Goal: Task Accomplishment & Management: Manage account settings

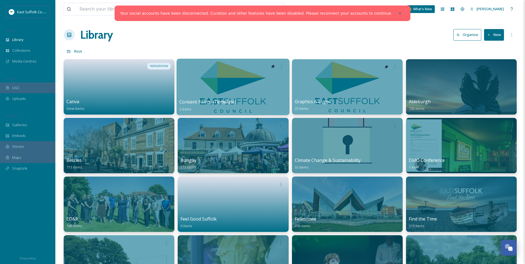
scroll to position [2526, 0]
click at [22, 68] on div "East Suffolk Council MEDIA Library Collections Media Centres COLLECT UGC Upload…" at bounding box center [27, 94] width 55 height 176
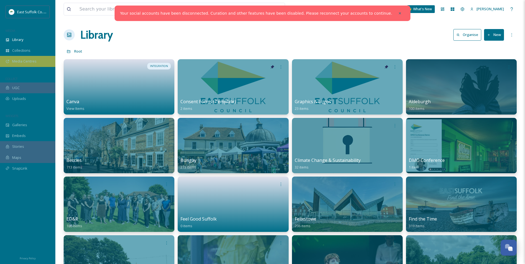
click at [23, 64] on span "Media Centres" at bounding box center [24, 61] width 24 height 5
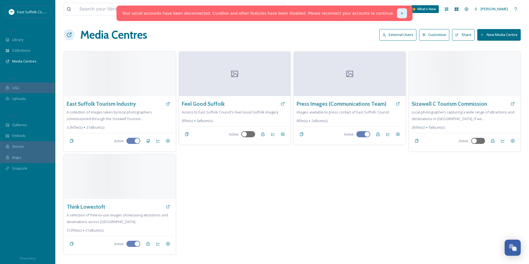
click at [397, 12] on div at bounding box center [402, 13] width 10 height 10
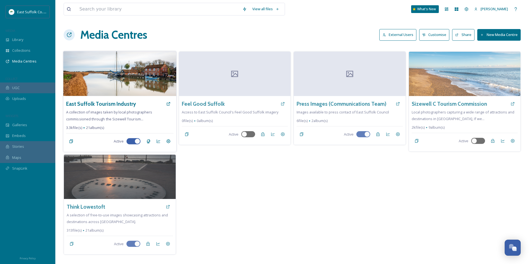
click at [114, 113] on span "A collection of images taken by local photographers commissioned through the Si…" at bounding box center [109, 116] width 86 height 12
click at [123, 103] on h3 "East Suffolk Tourism Industry" at bounding box center [101, 104] width 70 height 8
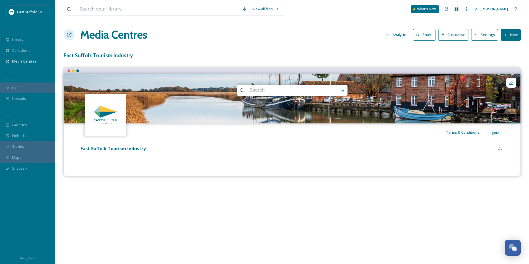
click at [425, 34] on button "Share" at bounding box center [424, 34] width 22 height 11
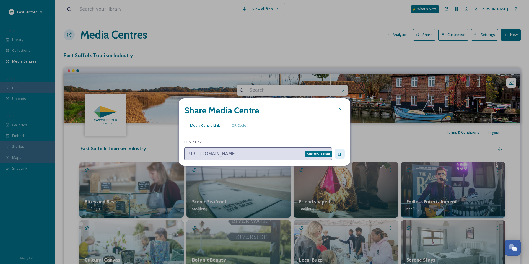
click at [341, 152] on icon at bounding box center [339, 154] width 4 height 4
click at [338, 110] on icon at bounding box center [339, 108] width 4 height 4
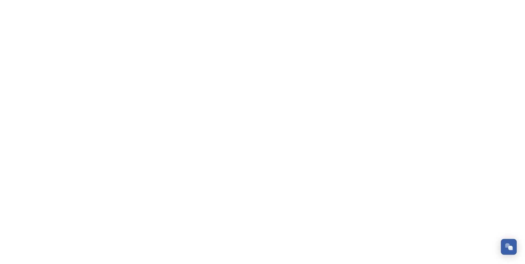
scroll to position [2558, 0]
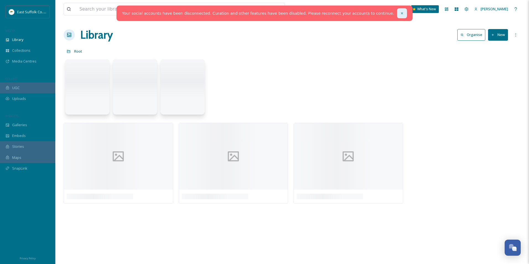
click at [397, 9] on div at bounding box center [402, 13] width 10 height 10
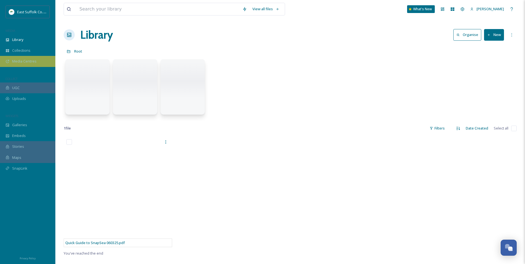
click at [20, 60] on span "Media Centres" at bounding box center [24, 61] width 24 height 5
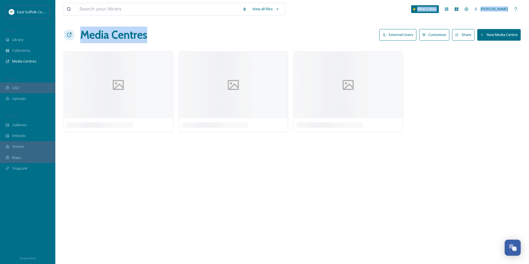
click at [401, 24] on div "View all files What's New [PERSON_NAME] Media Centres External Users Customise …" at bounding box center [291, 132] width 473 height 264
drag, startPoint x: 401, startPoint y: 24, endPoint x: 401, endPoint y: 30, distance: 5.5
click at [401, 30] on button "External Users" at bounding box center [397, 34] width 37 height 11
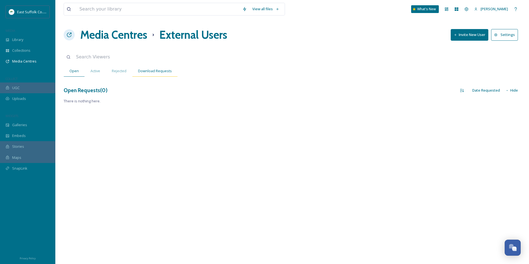
click at [153, 74] on div "Download Requests" at bounding box center [154, 70] width 45 height 11
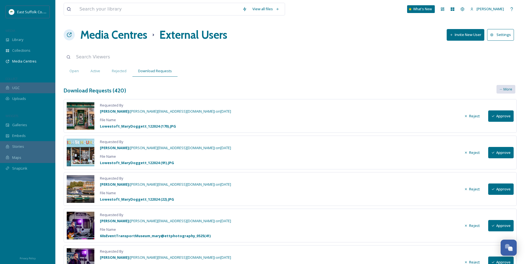
click at [506, 91] on span "More" at bounding box center [507, 89] width 9 height 5
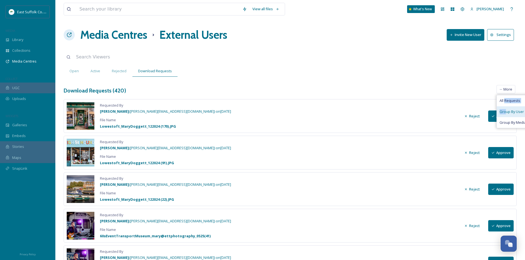
drag, startPoint x: 505, startPoint y: 101, endPoint x: 505, endPoint y: 113, distance: 11.3
click at [505, 113] on div "All Requests Group By User Group By Media Centre" at bounding box center [518, 111] width 45 height 33
drag, startPoint x: 505, startPoint y: 113, endPoint x: 510, endPoint y: 113, distance: 4.7
click at [510, 113] on span "Group By User" at bounding box center [511, 111] width 24 height 5
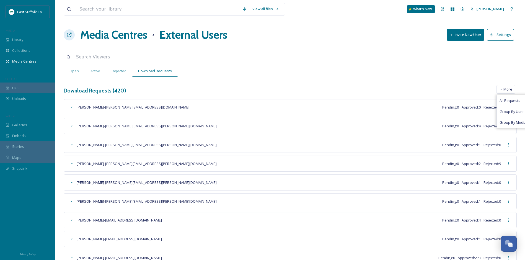
click at [308, 81] on div "View all files What's New [PERSON_NAME] Media Centres External Users Invite New…" at bounding box center [289, 188] width 469 height 376
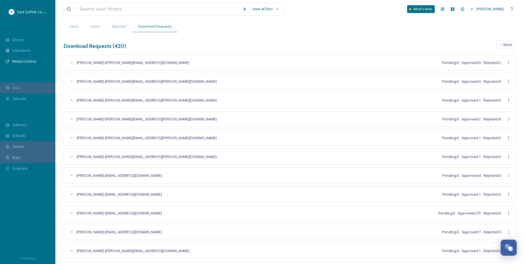
scroll to position [112, 0]
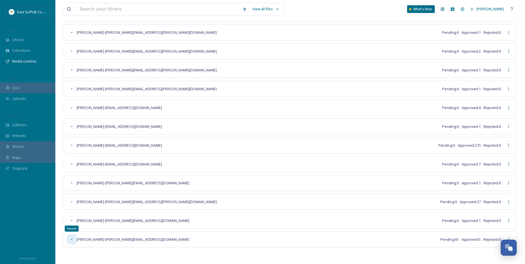
click at [68, 239] on div "Expand" at bounding box center [72, 239] width 10 height 10
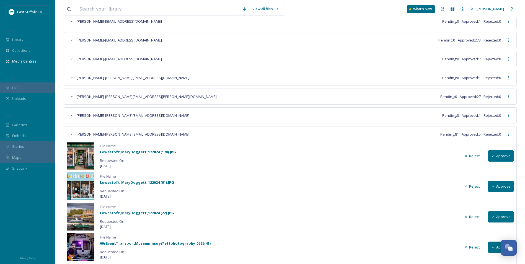
scroll to position [237, 0]
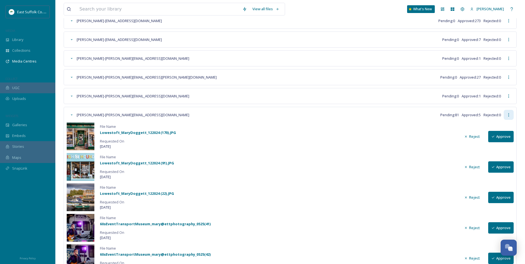
click at [510, 115] on icon at bounding box center [508, 115] width 4 height 4
click at [499, 127] on span "Approve All" at bounding box center [500, 126] width 19 height 5
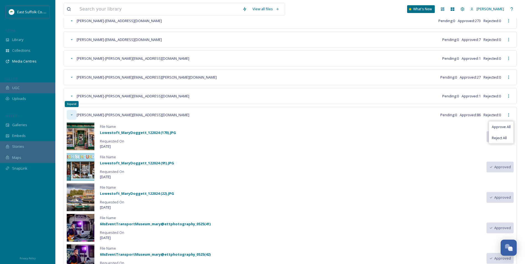
click at [74, 116] on icon at bounding box center [71, 115] width 4 height 4
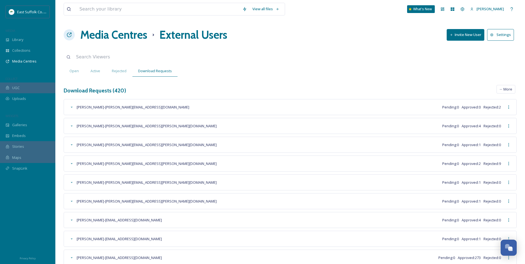
scroll to position [112, 0]
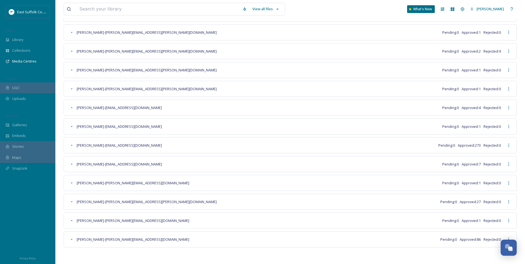
click at [363, 238] on div "[PERSON_NAME] - [PERSON_NAME][EMAIL_ADDRESS][DOMAIN_NAME] Pending: 0 Approved: …" at bounding box center [285, 239] width 437 height 10
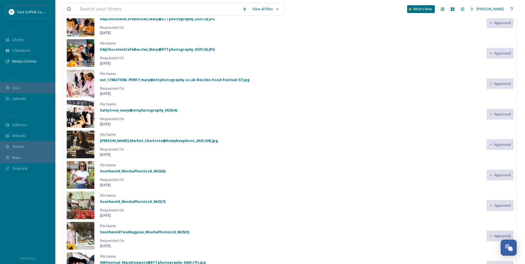
scroll to position [0, 0]
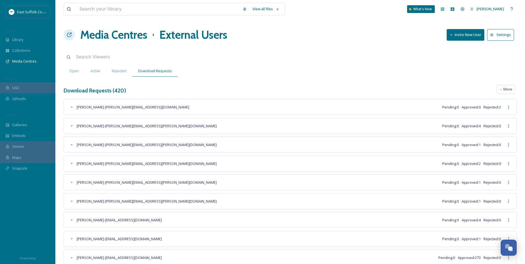
drag, startPoint x: 272, startPoint y: 179, endPoint x: 257, endPoint y: 37, distance: 142.9
click at [118, 41] on h1 "Media Centres" at bounding box center [113, 35] width 67 height 17
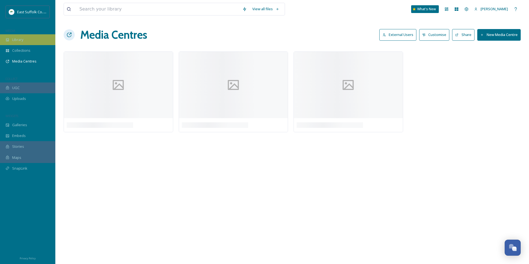
click at [12, 37] on div "Library" at bounding box center [27, 39] width 55 height 11
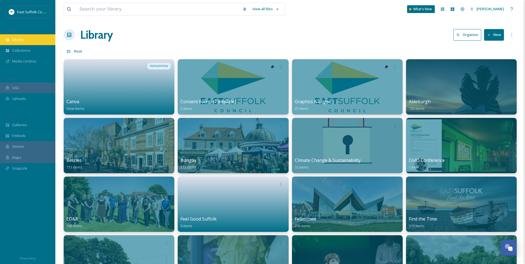
click at [21, 41] on span "Library" at bounding box center [17, 39] width 11 height 5
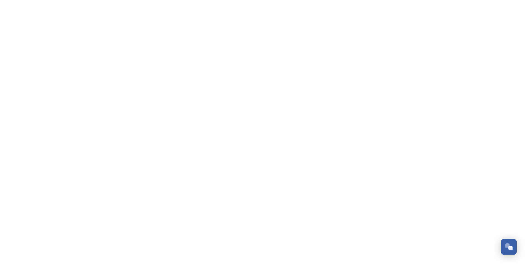
scroll to position [2558, 0]
